Goal: Information Seeking & Learning: Learn about a topic

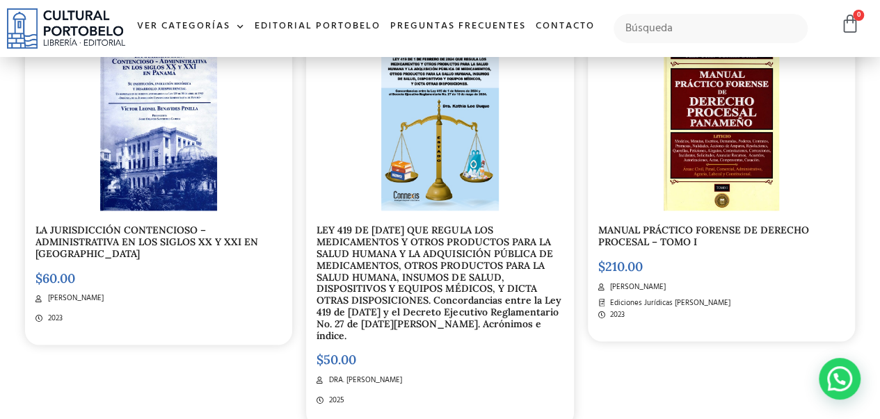
scroll to position [760, 0]
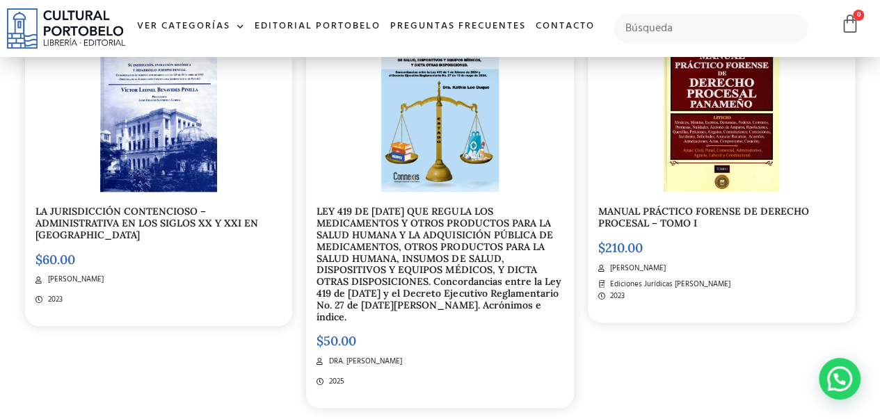
click at [136, 207] on link "LA JURISDICCIÓN CONTENCIOSO – ADMINISTRATIVA EN LOS SIGLOS XX Y XXI EN [GEOGRAP…" at bounding box center [146, 223] width 223 height 36
click at [663, 219] on link "MANUAL PRÁCTICO FORENSE DE DERECHO PROCESAL – TOMO I" at bounding box center [703, 217] width 211 height 24
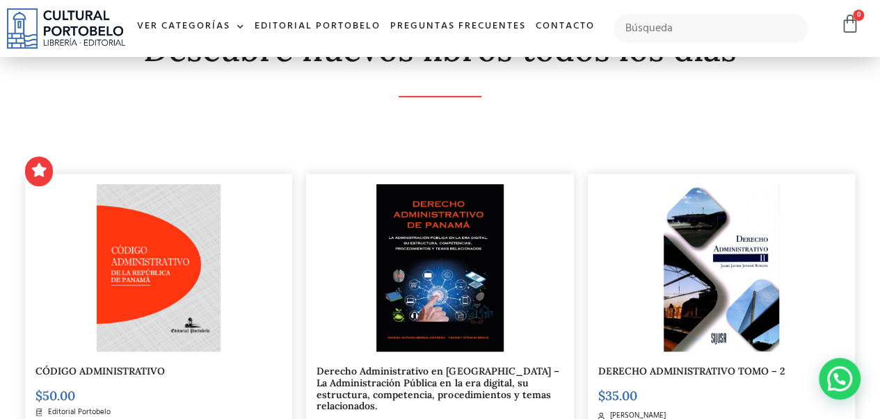
scroll to position [0, 0]
